Goal: Find specific page/section: Find specific page/section

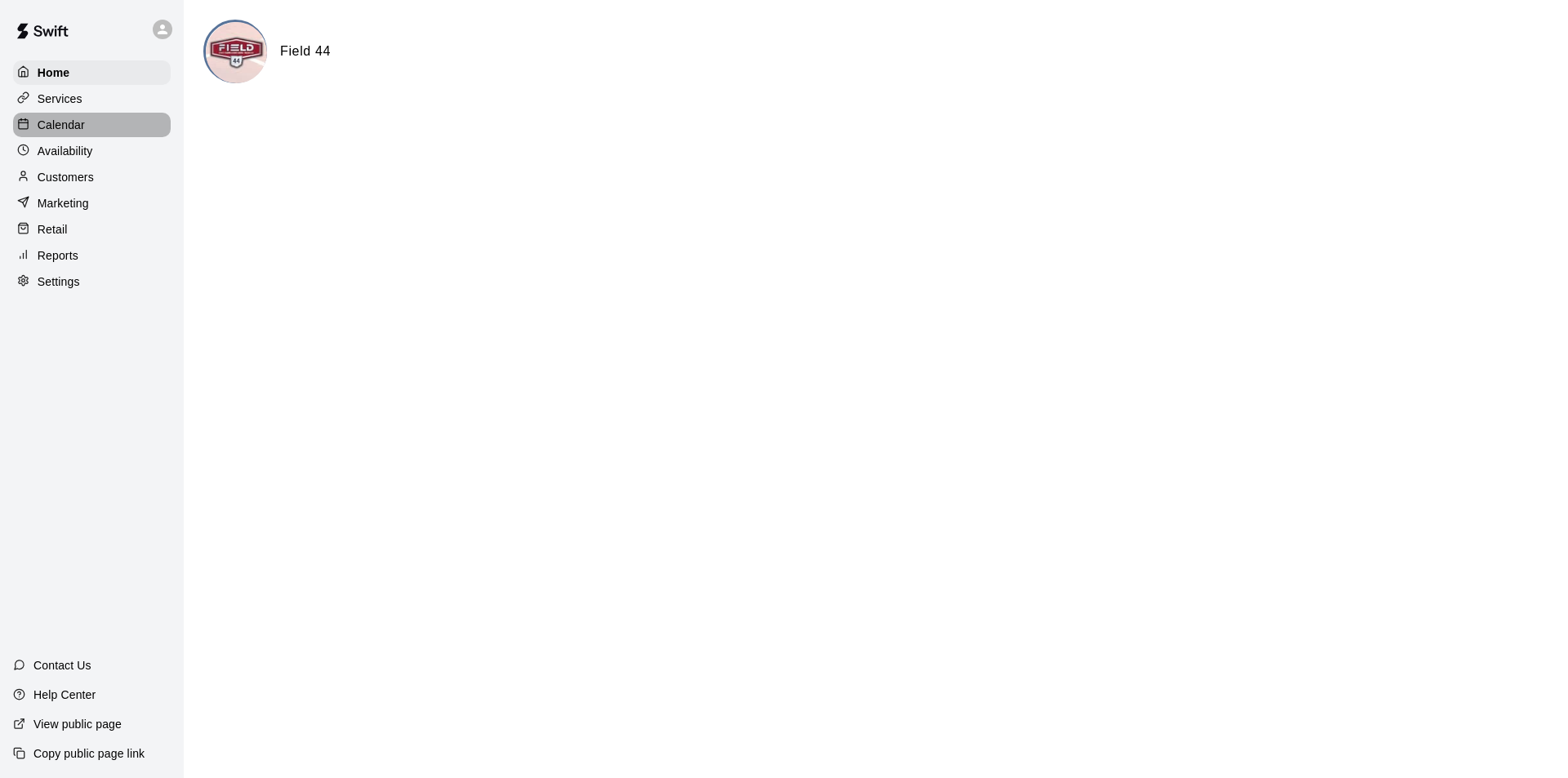
click at [71, 129] on p "Calendar" at bounding box center [61, 125] width 47 height 17
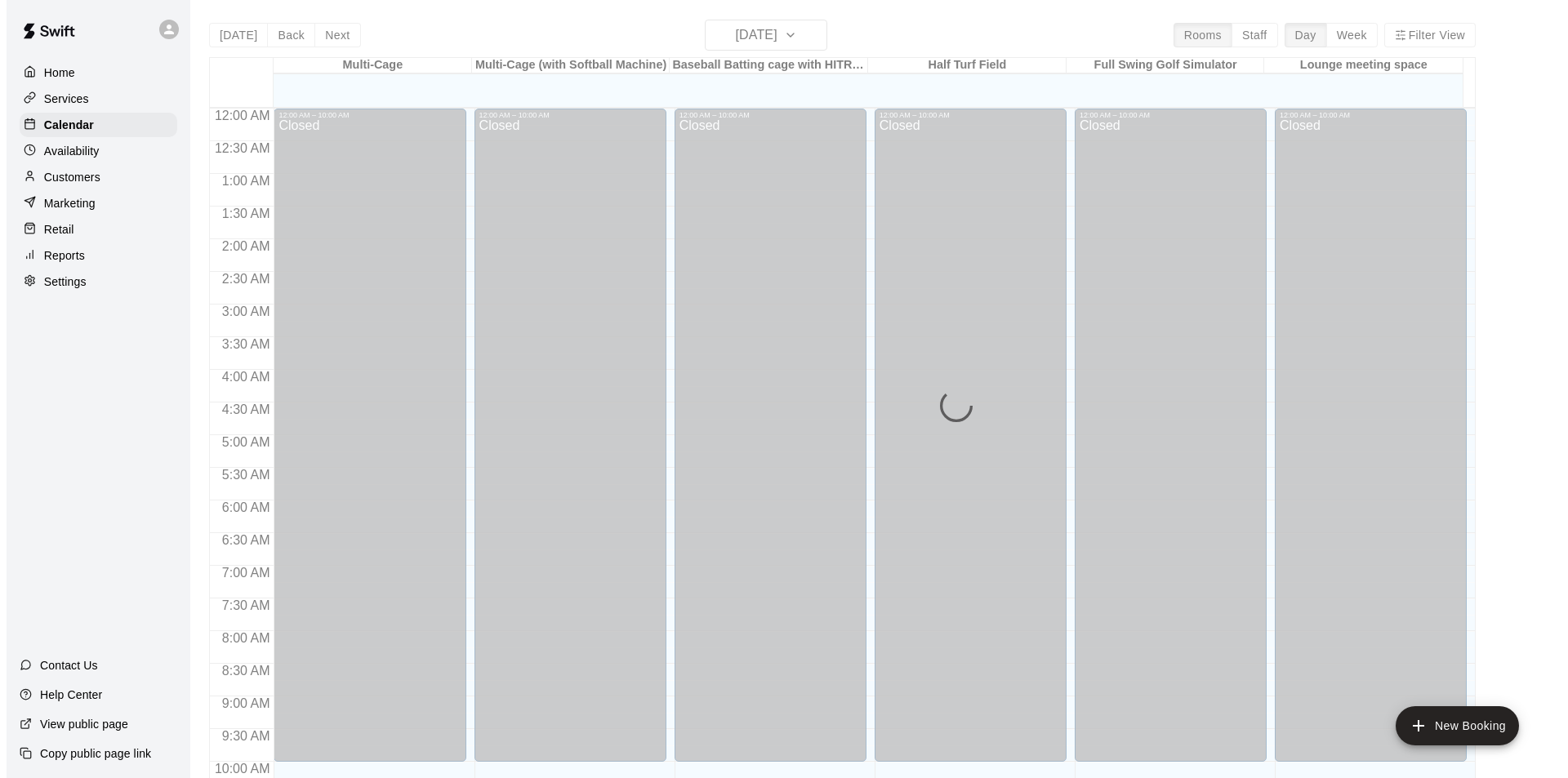
scroll to position [830, 0]
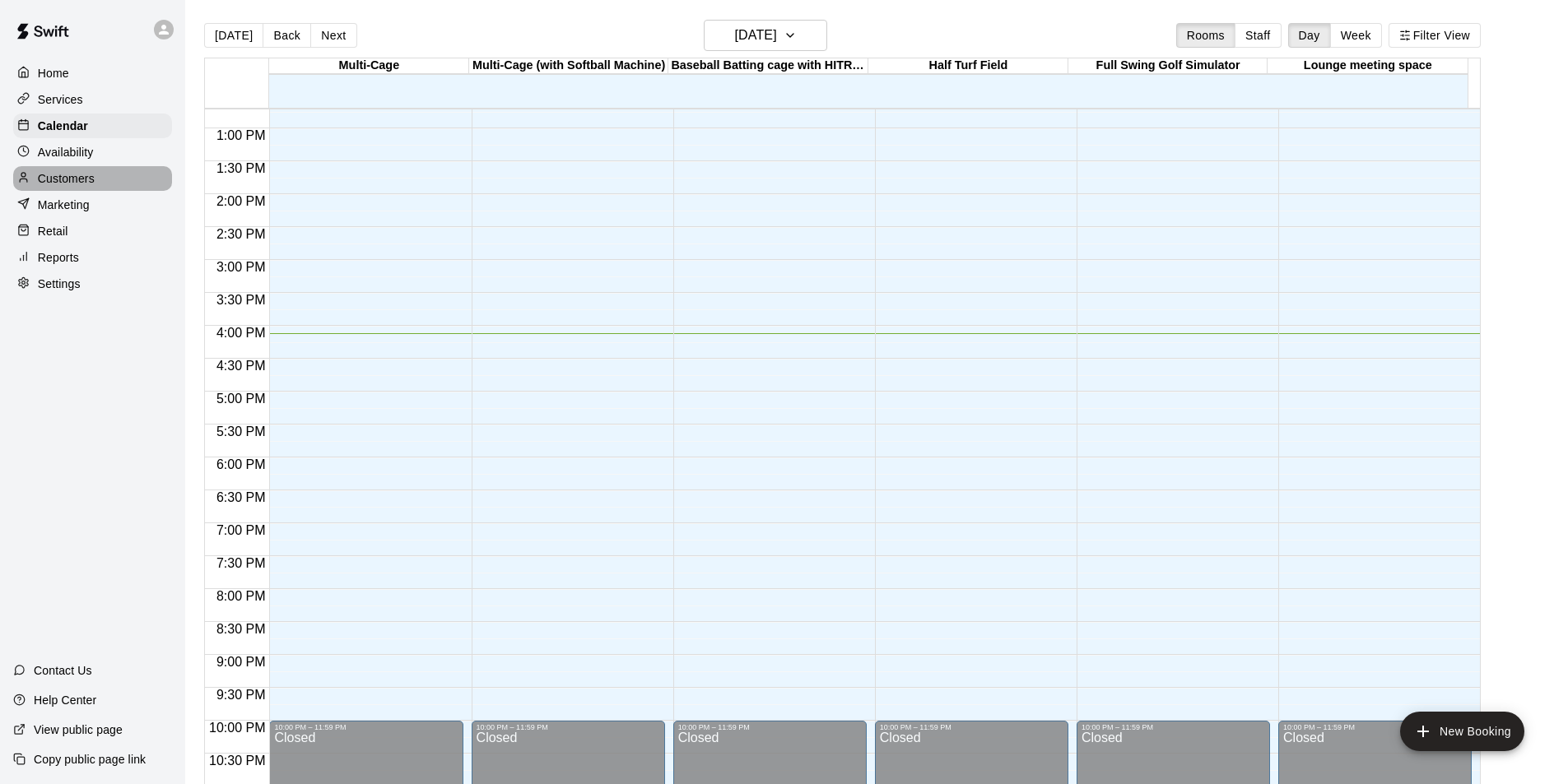
click at [63, 186] on p "Customers" at bounding box center [66, 179] width 57 height 17
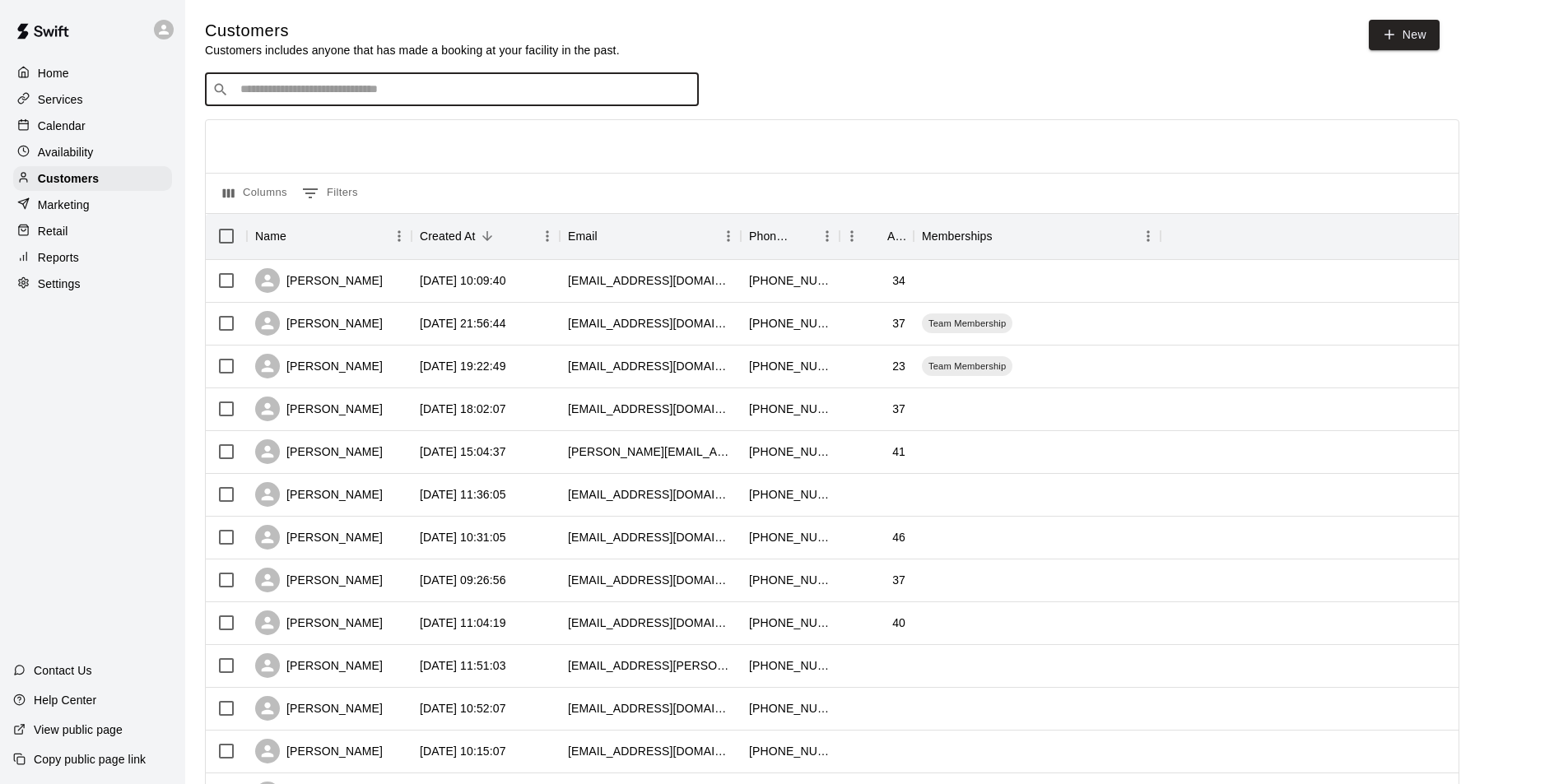
click at [345, 89] on input "Search customers by name or email" at bounding box center [463, 89] width 456 height 17
type input "****"
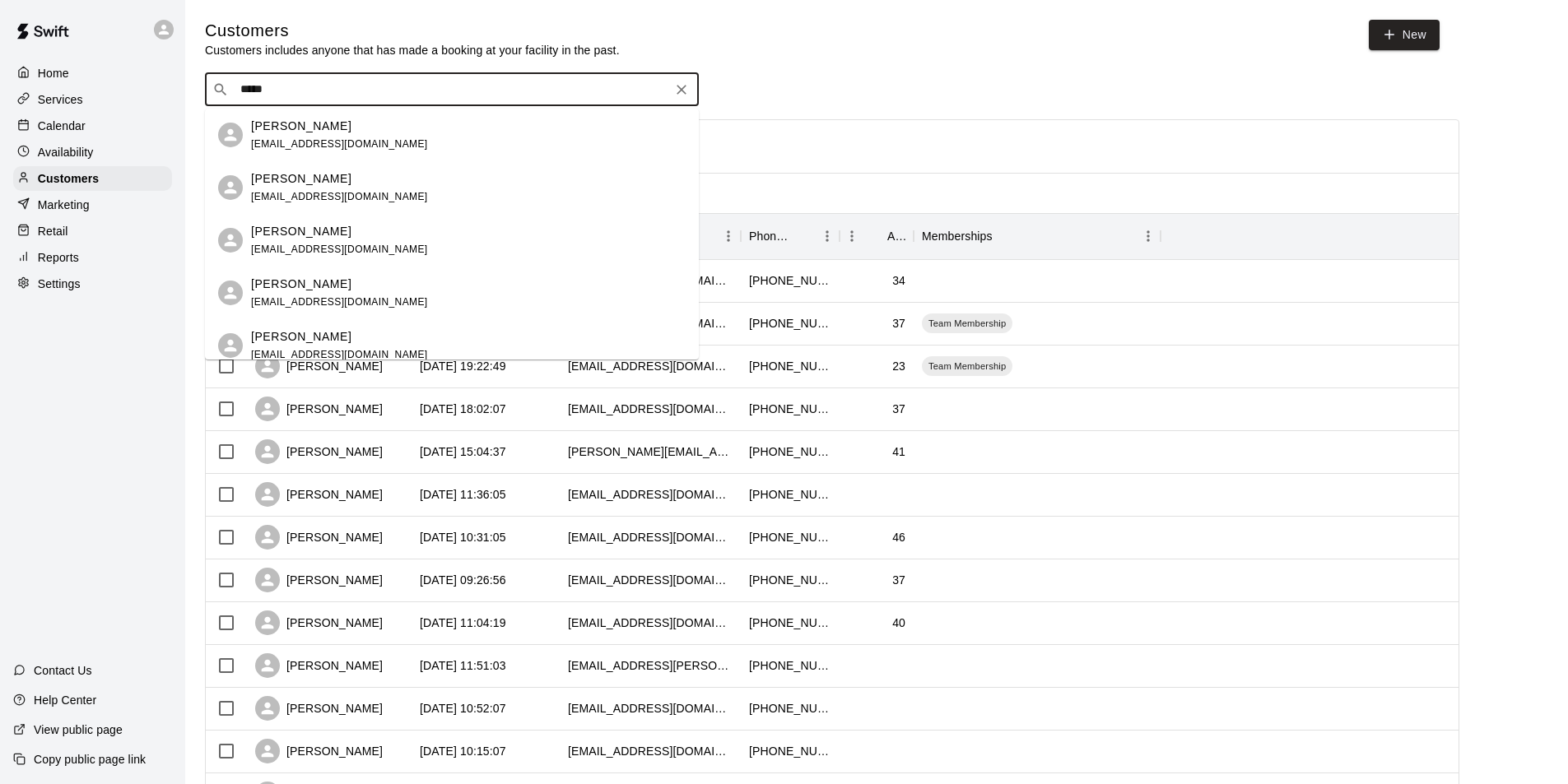
click at [344, 191] on span "[EMAIL_ADDRESS][DOMAIN_NAME]" at bounding box center [340, 196] width 177 height 11
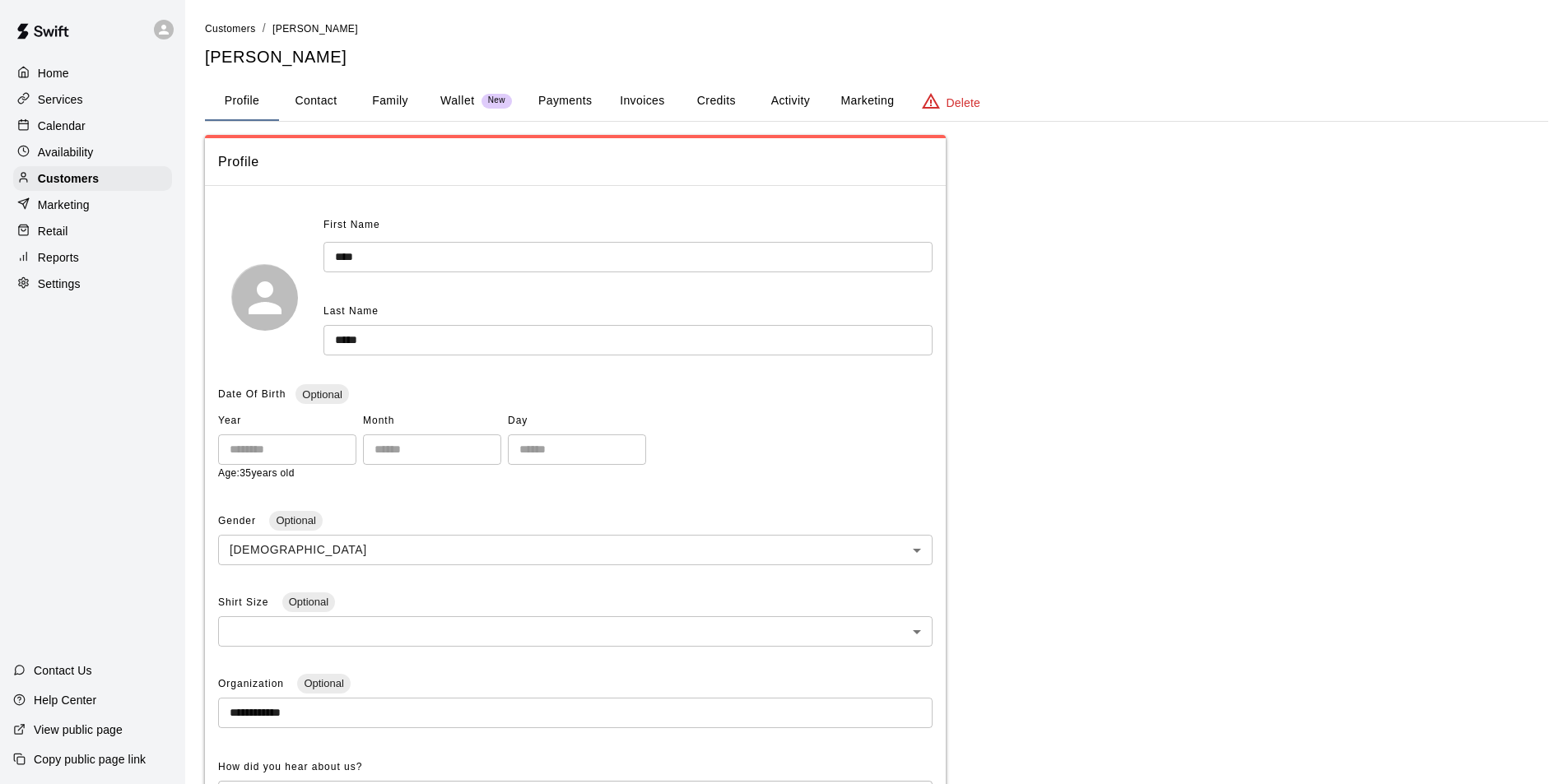
click at [651, 97] on button "Invoices" at bounding box center [642, 101] width 74 height 40
